Goal: Task Accomplishment & Management: Manage account settings

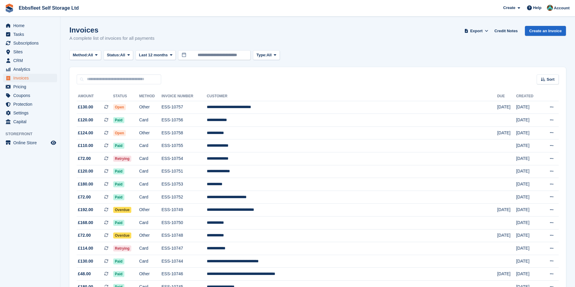
click at [30, 47] on ul "Subscriptions Subscriptions" at bounding box center [30, 43] width 60 height 9
click at [33, 43] on span "Subscriptions" at bounding box center [31, 43] width 36 height 8
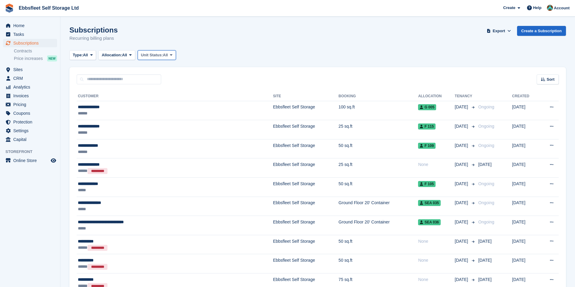
click at [151, 52] on button "Unit Status: All" at bounding box center [157, 55] width 38 height 10
click at [166, 89] on link "Overlocked" at bounding box center [166, 91] width 52 height 11
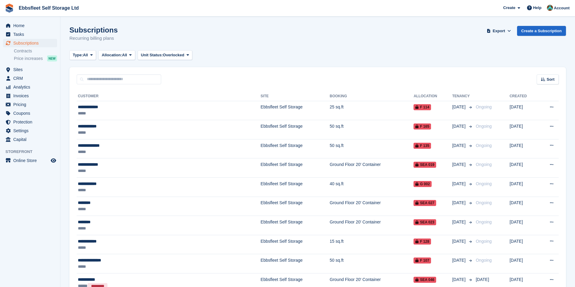
click at [87, 94] on th "Customer" at bounding box center [169, 97] width 184 height 10
click at [546, 78] on div "Sort" at bounding box center [547, 79] width 22 height 10
click at [523, 103] on span "Customer name" at bounding box center [525, 102] width 30 height 5
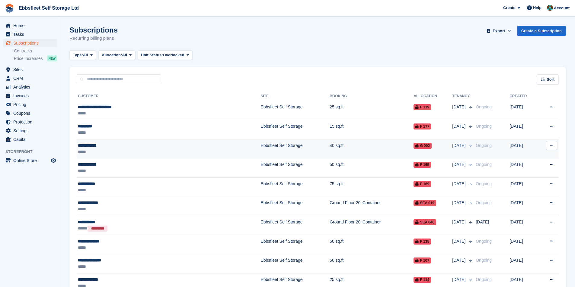
click at [260, 143] on td "Ebbsfleet Self Storage" at bounding box center [294, 148] width 69 height 19
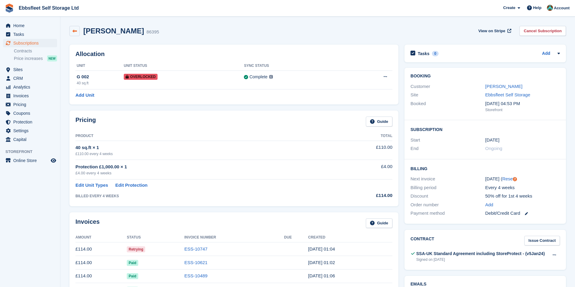
click at [75, 34] on link at bounding box center [74, 31] width 10 height 10
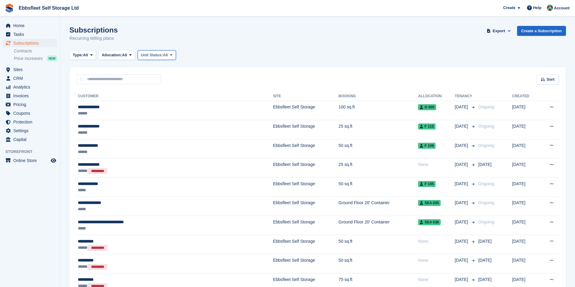
click at [149, 53] on span "Unit Status:" at bounding box center [152, 55] width 22 height 6
click at [164, 90] on link "Overlocked" at bounding box center [166, 91] width 52 height 11
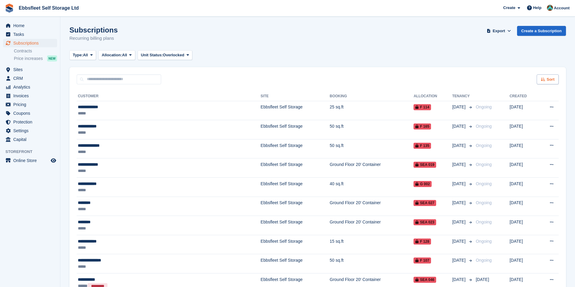
click at [546, 75] on div "Sort" at bounding box center [547, 79] width 22 height 10
click at [532, 103] on span "Customer name" at bounding box center [525, 102] width 30 height 5
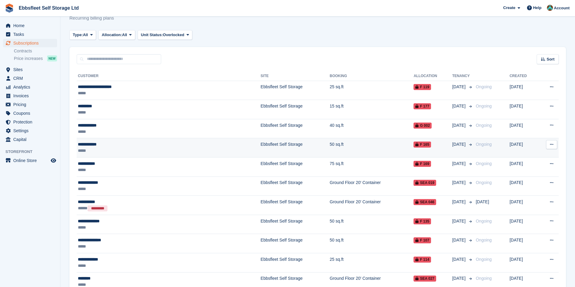
scroll to position [30, 0]
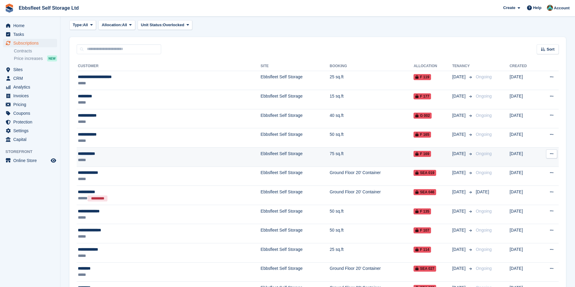
click at [86, 154] on div "**********" at bounding box center [133, 154] width 111 height 6
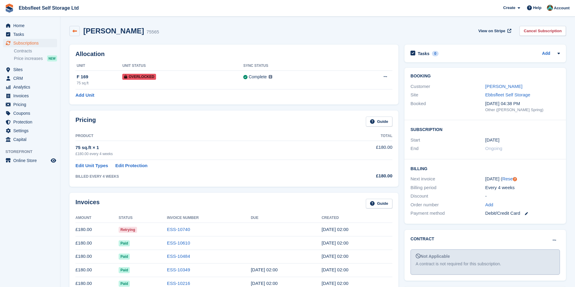
click at [74, 35] on link at bounding box center [74, 31] width 10 height 10
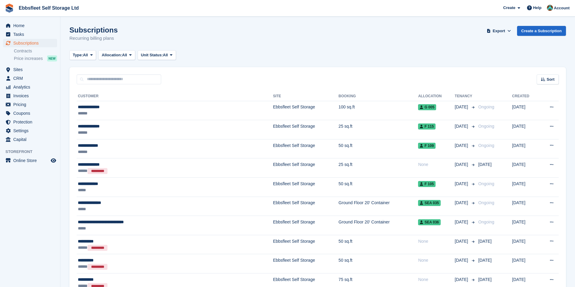
click at [555, 78] on div "Sort" at bounding box center [547, 79] width 22 height 10
click at [533, 101] on span "Customer name" at bounding box center [525, 102] width 30 height 5
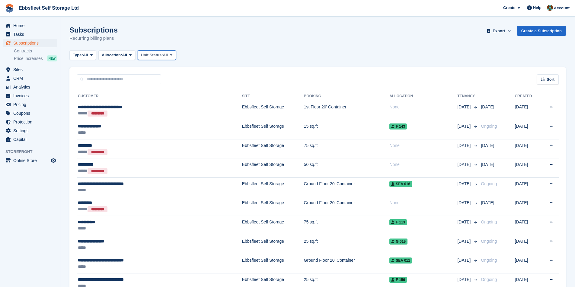
click at [151, 56] on span "Unit Status:" at bounding box center [152, 55] width 22 height 6
click at [173, 93] on link "Overlocked" at bounding box center [166, 91] width 52 height 11
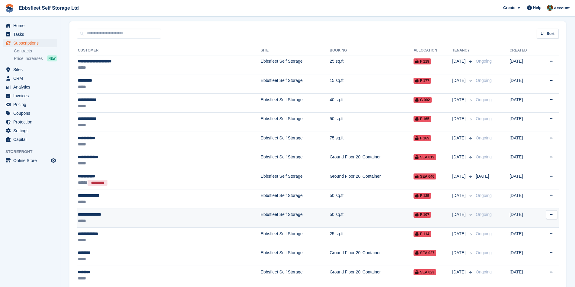
scroll to position [30, 0]
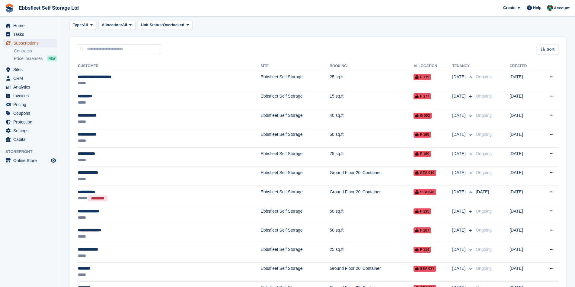
click at [29, 45] on span "Subscriptions" at bounding box center [31, 43] width 36 height 8
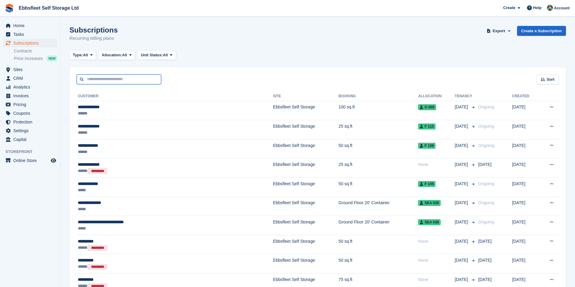
click at [112, 81] on input "text" at bounding box center [119, 79] width 84 height 10
type input "******"
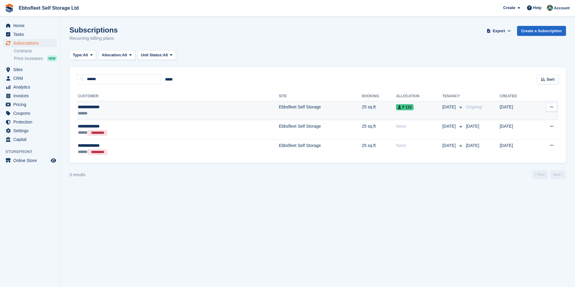
click at [279, 113] on td "Ebbsfleet Self Storage" at bounding box center [320, 110] width 83 height 19
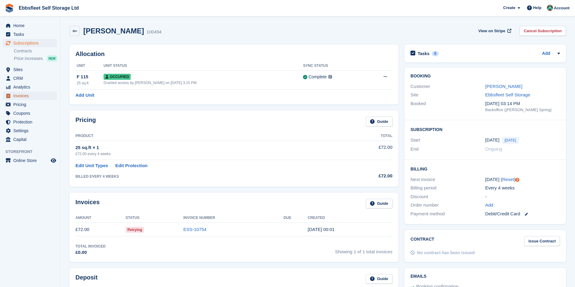
click at [24, 92] on span "Invoices" at bounding box center [31, 96] width 36 height 8
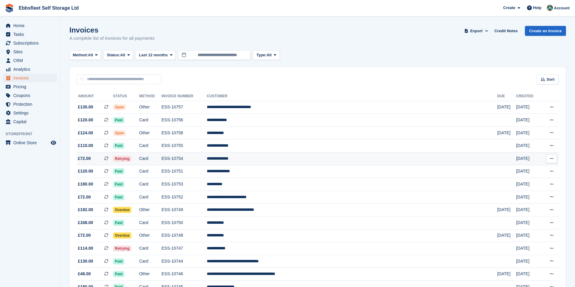
click at [276, 162] on td "**********" at bounding box center [352, 159] width 290 height 13
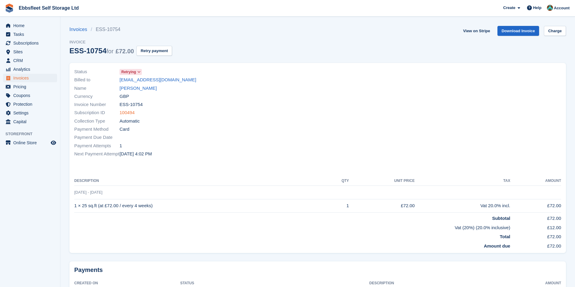
click at [130, 114] on link "100494" at bounding box center [126, 112] width 15 height 7
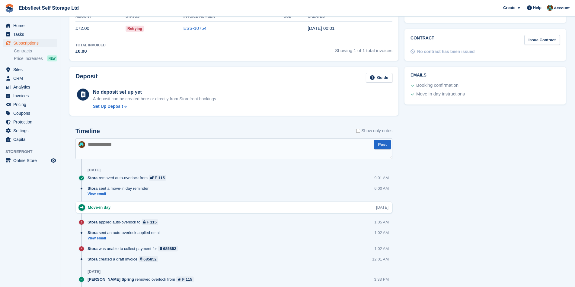
scroll to position [211, 0]
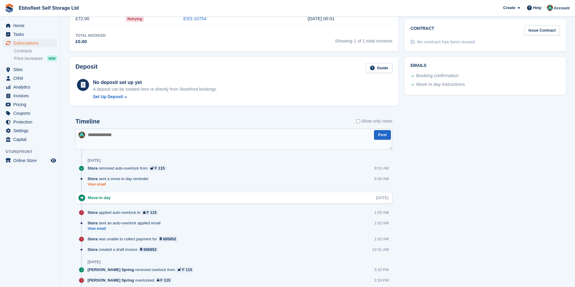
click at [101, 185] on link "View email" at bounding box center [119, 184] width 64 height 5
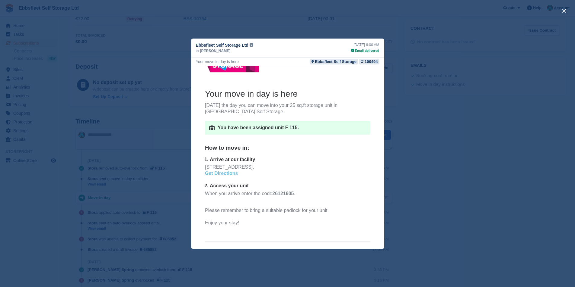
scroll to position [0, 0]
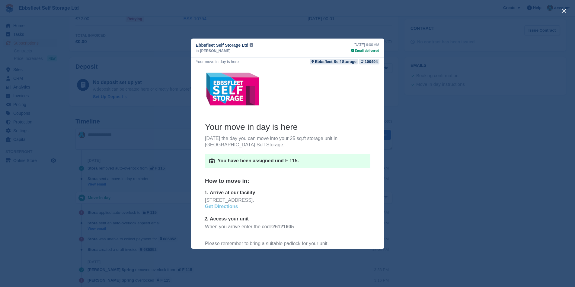
click at [341, 35] on div "close" at bounding box center [287, 143] width 575 height 287
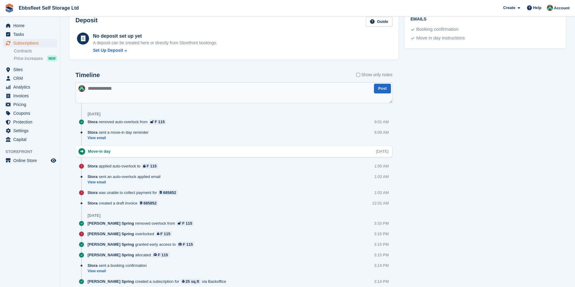
scroll to position [271, 0]
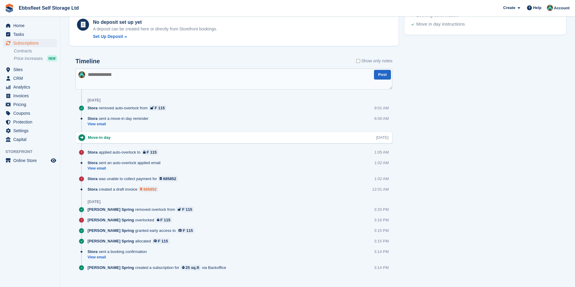
click at [150, 190] on div "685852" at bounding box center [149, 190] width 13 height 6
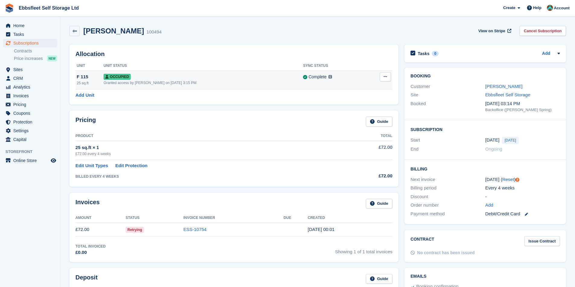
click at [390, 77] on button at bounding box center [384, 76] width 11 height 9
click at [353, 90] on p "Overlock" at bounding box center [361, 89] width 52 height 8
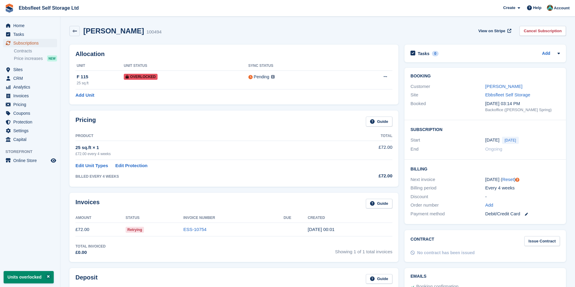
click at [28, 44] on span "Subscriptions" at bounding box center [31, 43] width 36 height 8
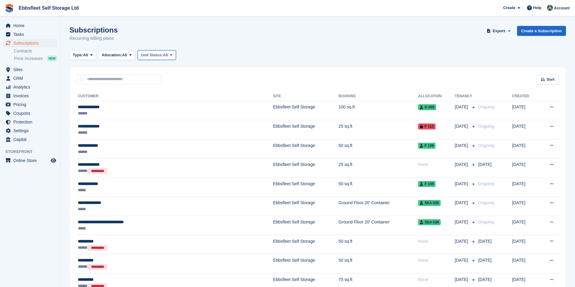
click at [143, 55] on span "Unit Status:" at bounding box center [152, 55] width 22 height 6
click at [161, 87] on link "Overlocked" at bounding box center [166, 91] width 52 height 11
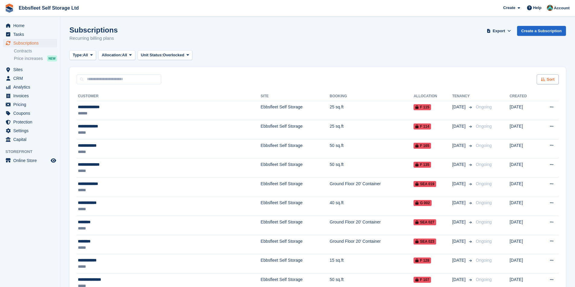
click at [543, 82] on div "Sort" at bounding box center [547, 79] width 22 height 10
click at [527, 106] on div "Customer name Date created Move in date Move out date" at bounding box center [530, 113] width 55 height 29
click at [527, 105] on span "Customer name" at bounding box center [525, 102] width 30 height 5
